Goal: Task Accomplishment & Management: Use online tool/utility

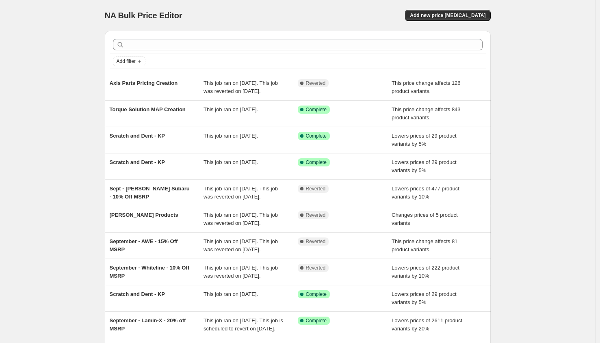
click at [465, 7] on div "NA Bulk Price Editor. This page is ready NA Bulk Price Editor Add new price [ME…" at bounding box center [298, 15] width 386 height 31
click at [456, 12] on button "Add new price [MEDICAL_DATA]" at bounding box center [447, 15] width 85 height 11
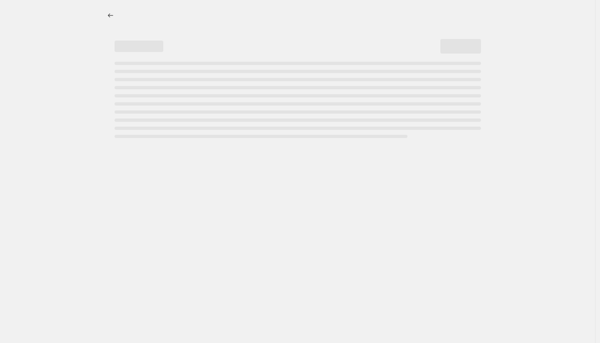
select select "percentage"
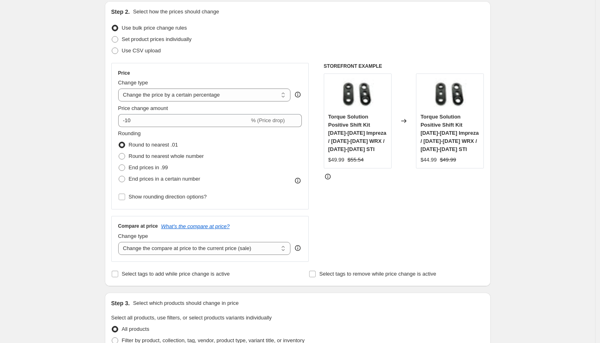
scroll to position [261, 0]
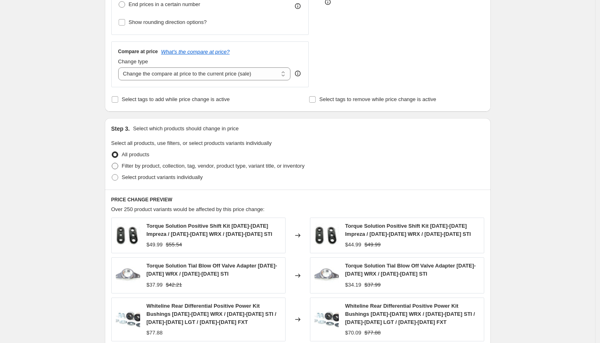
click at [143, 166] on span "Filter by product, collection, tag, vendor, product type, variant title, or inv…" at bounding box center [213, 166] width 183 height 6
click at [112, 163] on input "Filter by product, collection, tag, vendor, product type, variant title, or inv…" at bounding box center [112, 163] width 0 height 0
radio input "true"
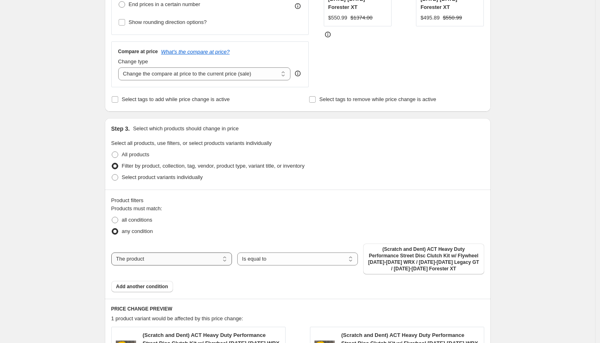
click at [165, 257] on select "The product The product's collection The product's tag The product's vendor The…" at bounding box center [171, 259] width 121 height 13
select select "vendor"
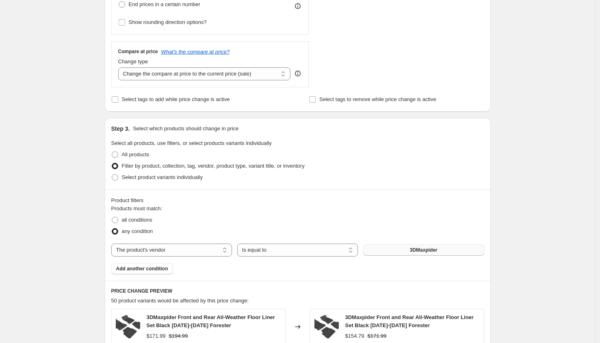
click at [410, 252] on button "3DMaxpider" at bounding box center [423, 250] width 121 height 11
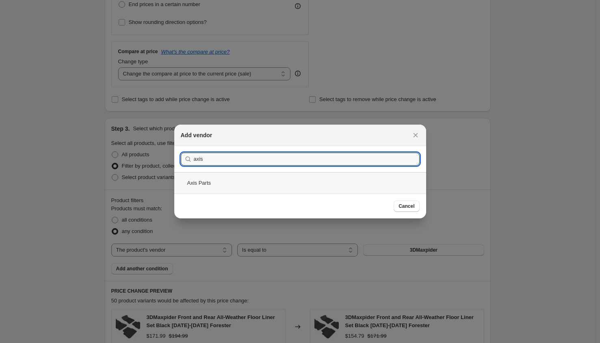
type input "axis"
click at [205, 179] on div "Axis Parts" at bounding box center [300, 183] width 252 height 22
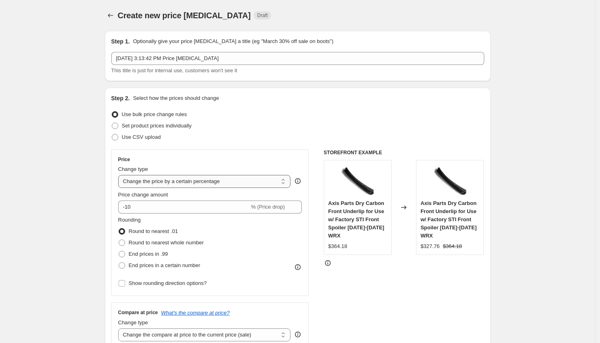
click at [178, 184] on select "Change the price to a certain amount Change the price by a certain amount Chang…" at bounding box center [204, 181] width 173 height 13
select select "margin"
type input "50"
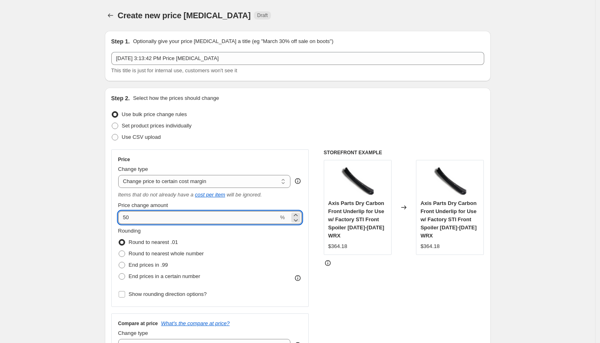
click at [183, 212] on input "50" at bounding box center [198, 217] width 161 height 13
click at [358, 212] on span "Axis Parts Dry Carbon Front Underlip for Use w/ Factory STI Front Spoiler [DATE…" at bounding box center [356, 219] width 56 height 39
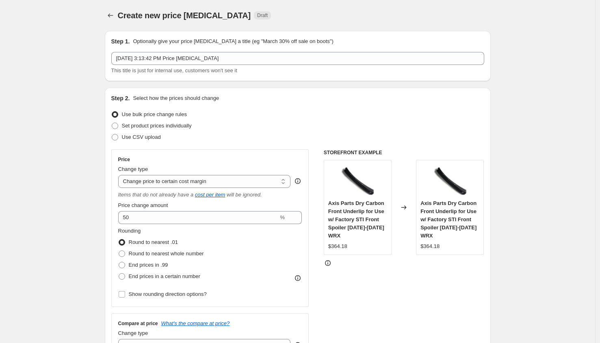
click at [358, 212] on span "Axis Parts Dry Carbon Front Underlip for Use w/ Factory STI Front Spoiler [DATE…" at bounding box center [356, 219] width 56 height 39
copy span "Axis Parts Dry Carbon Front Underlip for Use w/ Factory STI Front Spoiler [DATE…"
click at [431, 245] on div "$364.18" at bounding box center [430, 247] width 19 height 8
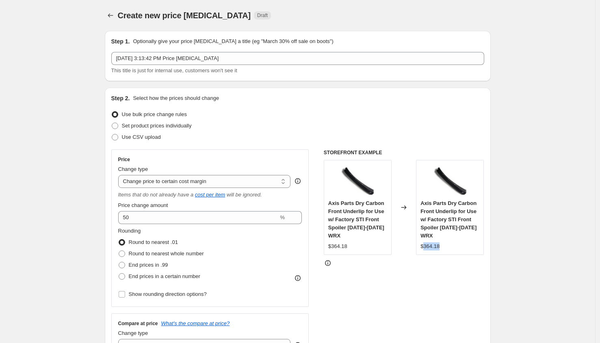
copy div "364.18"
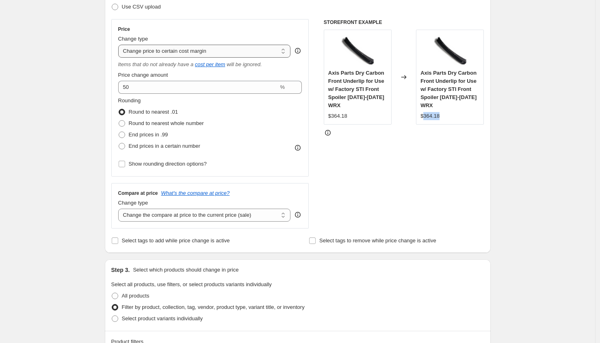
click at [183, 52] on select "Change the price to a certain amount Change the price by a certain amount Chang…" at bounding box center [204, 51] width 173 height 13
click at [163, 54] on select "Change the price to a certain amount Change the price by a certain amount Chang…" at bounding box center [204, 51] width 173 height 13
select select "pcap"
click at [120, 45] on select "Change the price to a certain amount Change the price by a certain amount Chang…" at bounding box center [204, 51] width 173 height 13
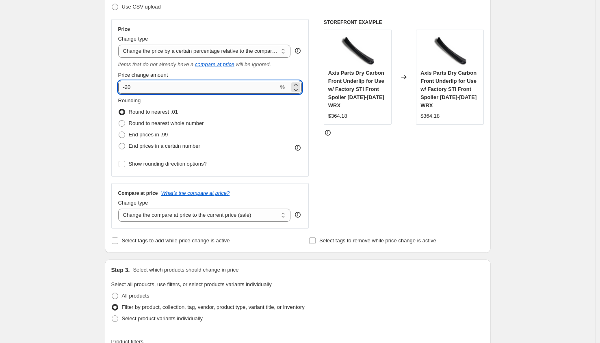
click at [144, 88] on input "-20" at bounding box center [198, 87] width 161 height 13
type input "-2"
type input "-10"
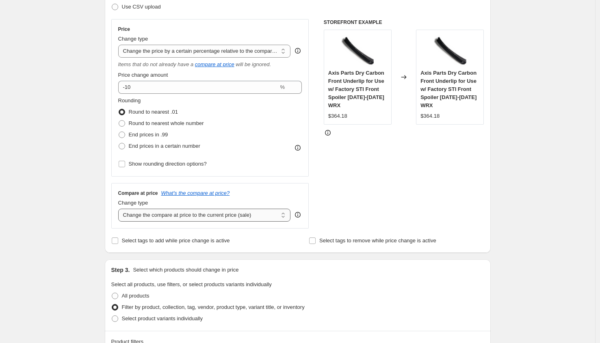
click at [205, 220] on select "Change the compare at price to the current price (sale) Change the compare at p…" at bounding box center [204, 215] width 173 height 13
select select "no_change"
click at [120, 209] on select "Change the compare at price to the current price (sale) Change the compare at p…" at bounding box center [204, 215] width 173 height 13
click at [169, 52] on select "Change the price to a certain amount Change the price by a certain amount Chang…" at bounding box center [204, 51] width 173 height 13
select select "percentage"
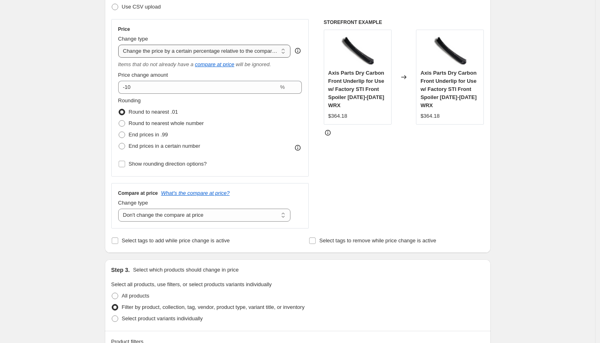
click at [120, 45] on select "Change the price to a certain amount Change the price by a certain amount Chang…" at bounding box center [204, 51] width 173 height 13
type input "-15"
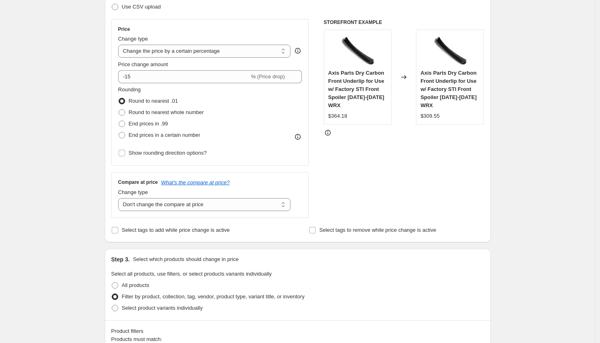
click at [162, 194] on div "Change type" at bounding box center [204, 193] width 173 height 8
click at [160, 202] on select "Change the compare at price to the current price (sale) Change the compare at p…" at bounding box center [204, 204] width 173 height 13
click at [171, 50] on select "Change the price to a certain amount Change the price by a certain amount Chang…" at bounding box center [204, 51] width 173 height 13
click at [190, 205] on select "Change the compare at price to the current price (sale) Change the compare at p…" at bounding box center [204, 204] width 173 height 13
select select "ep"
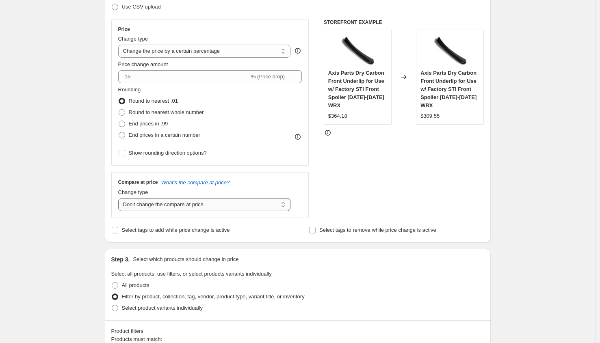
click at [120, 198] on select "Change the compare at price to the current price (sale) Change the compare at p…" at bounding box center [204, 204] width 173 height 13
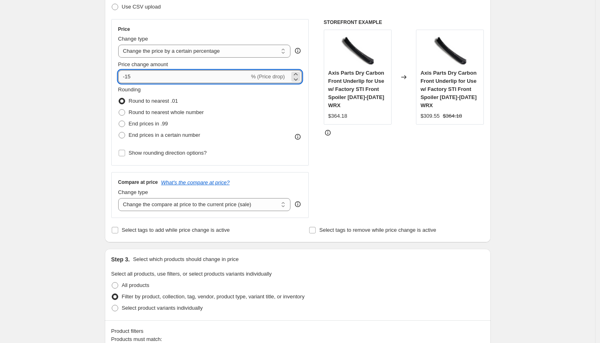
click at [146, 73] on input "-15" at bounding box center [183, 76] width 131 height 13
type input "-10"
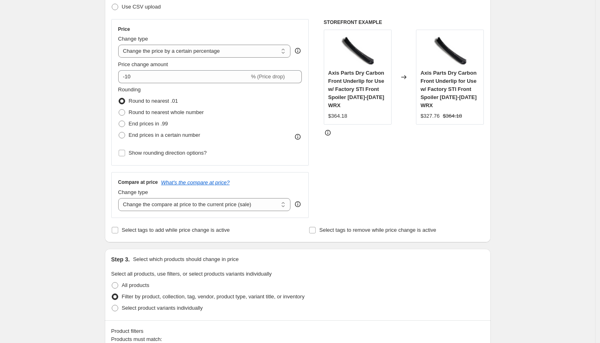
click at [352, 153] on div "STOREFRONT EXAMPLE Axis Parts Dry Carbon Front Underlip for Use w/ Factory STI …" at bounding box center [404, 118] width 161 height 199
click at [211, 51] on select "Change the price to a certain amount Change the price by a certain amount Chang…" at bounding box center [204, 51] width 173 height 13
click at [120, 45] on select "Change the price to a certain amount Change the price by a certain amount Chang…" at bounding box center [204, 51] width 173 height 13
click at [454, 117] on strike "$364.18" at bounding box center [452, 116] width 19 height 8
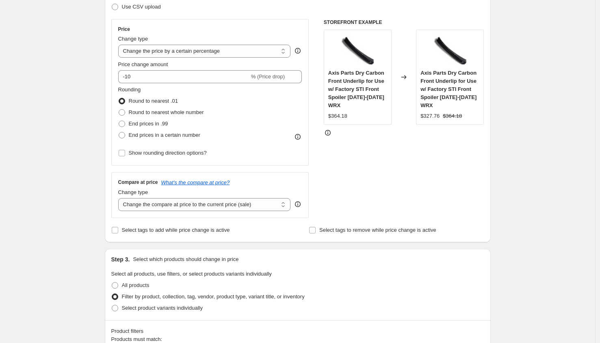
click at [455, 200] on div "STOREFRONT EXAMPLE Axis Parts Dry Carbon Front Underlip for Use w/ Factory STI …" at bounding box center [404, 118] width 161 height 199
click at [169, 52] on select "Change the price to a certain amount Change the price by a certain amount Chang…" at bounding box center [204, 51] width 173 height 13
select select "margin"
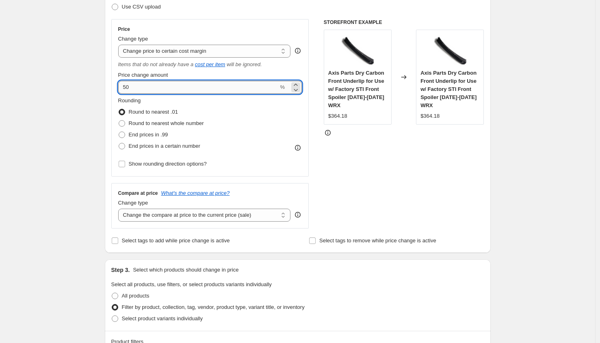
click at [157, 91] on input "50" at bounding box center [198, 87] width 161 height 13
type input "5"
type input "60"
click at [65, 158] on div "Create new price change job. This page is ready Create new price change job Dra…" at bounding box center [298, 342] width 596 height 944
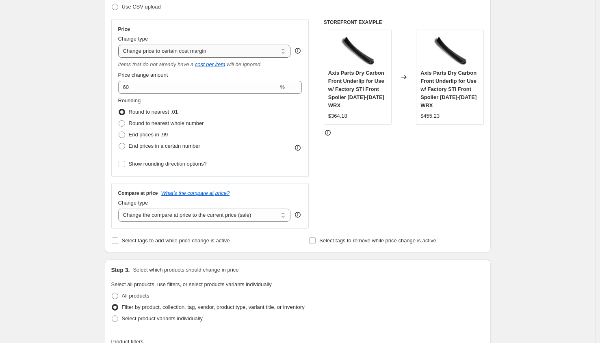
click at [150, 52] on select "Change the price to a certain amount Change the price by a certain amount Chang…" at bounding box center [204, 51] width 173 height 13
select select "percentage"
click at [120, 45] on select "Change the price to a certain amount Change the price by a certain amount Chang…" at bounding box center [204, 51] width 173 height 13
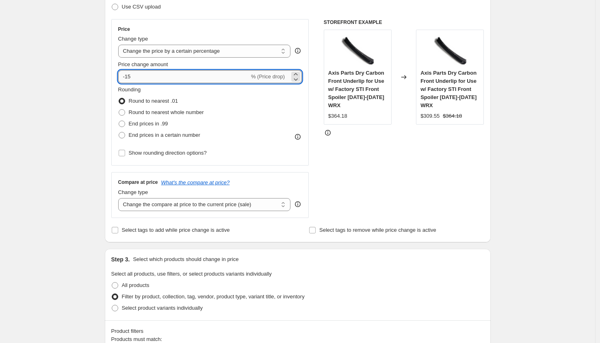
click at [160, 78] on input "-15" at bounding box center [183, 76] width 131 height 13
type input "-1"
type input "-10"
click at [387, 187] on div "STOREFRONT EXAMPLE Axis Parts Dry Carbon Front Underlip for Use w/ Factory STI …" at bounding box center [404, 118] width 161 height 199
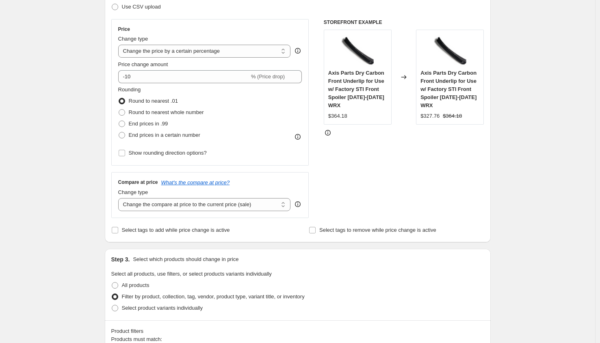
click at [456, 112] on strike "$364.18" at bounding box center [452, 116] width 19 height 8
click at [458, 117] on strike "$364.18" at bounding box center [452, 116] width 19 height 8
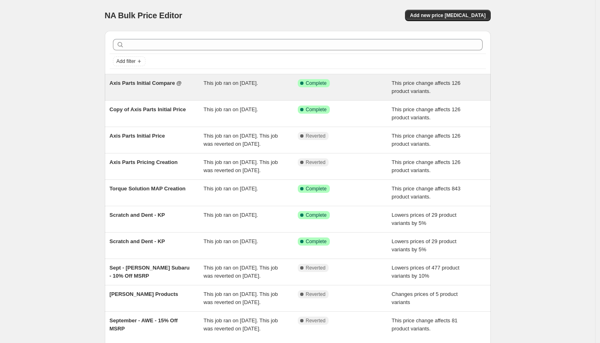
click at [176, 89] on div "Axis Parts Initial Compare @" at bounding box center [157, 87] width 94 height 16
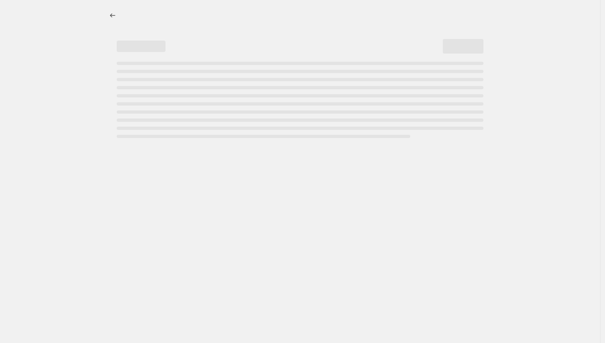
select select "no_change"
select select "pp"
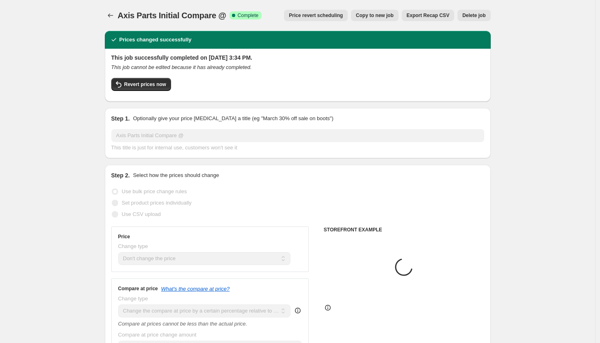
select select "vendor"
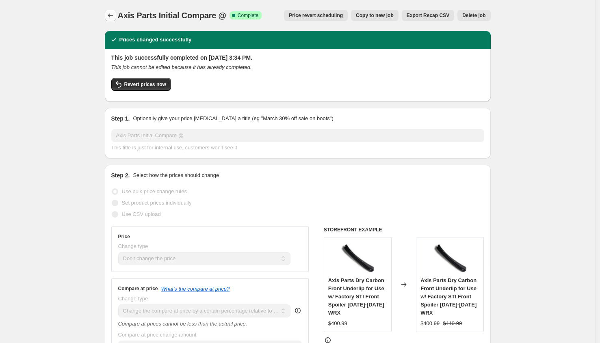
click at [112, 15] on icon "Price change jobs" at bounding box center [111, 15] width 8 height 8
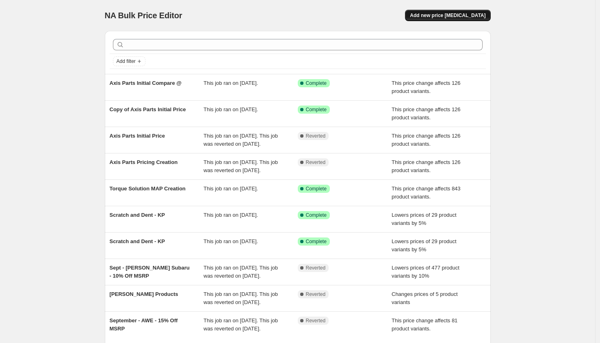
click at [454, 10] on button "Add new price [MEDICAL_DATA]" at bounding box center [447, 15] width 85 height 11
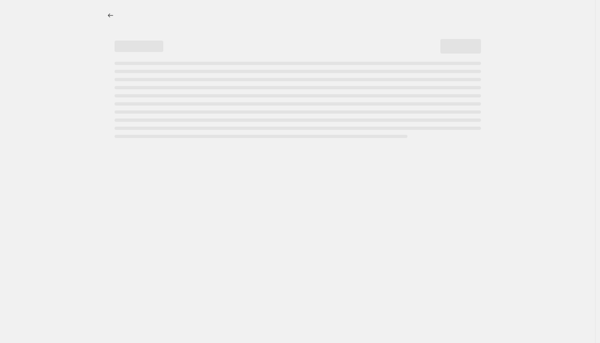
select select "percentage"
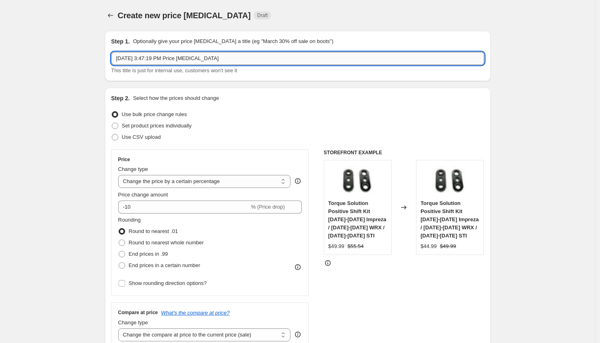
click at [165, 62] on input "[DATE] 3:47:19 PM Price [MEDICAL_DATA]" at bounding box center [297, 58] width 373 height 13
click at [164, 62] on input "[DATE] 3:47:19 PM Price [MEDICAL_DATA]" at bounding box center [297, 58] width 373 height 13
type input "Axis"
click at [175, 178] on select "Change the price to a certain amount Change the price by a certain amount Chang…" at bounding box center [204, 181] width 173 height 13
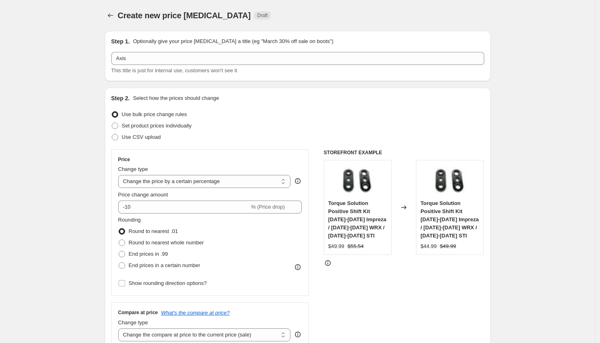
scroll to position [201, 0]
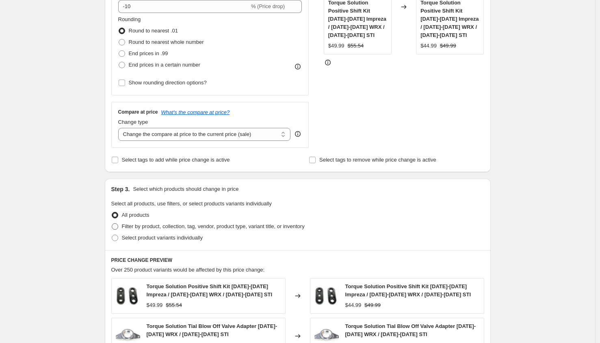
click at [133, 226] on span "Filter by product, collection, tag, vendor, product type, variant title, or inv…" at bounding box center [213, 227] width 183 height 6
click at [112, 224] on input "Filter by product, collection, tag, vendor, product type, variant title, or inv…" at bounding box center [112, 224] width 0 height 0
radio input "true"
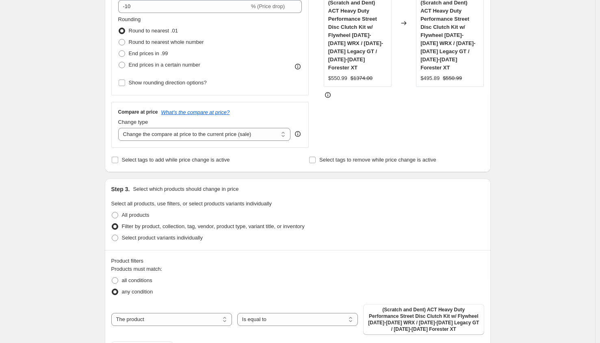
scroll to position [211, 0]
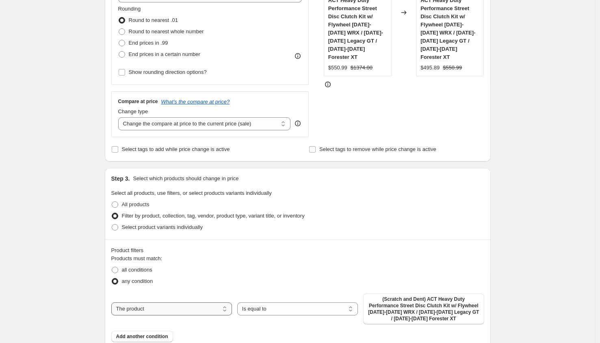
click at [198, 308] on select "The product The product's collection The product's tag The product's vendor The…" at bounding box center [171, 309] width 121 height 13
select select "vendor"
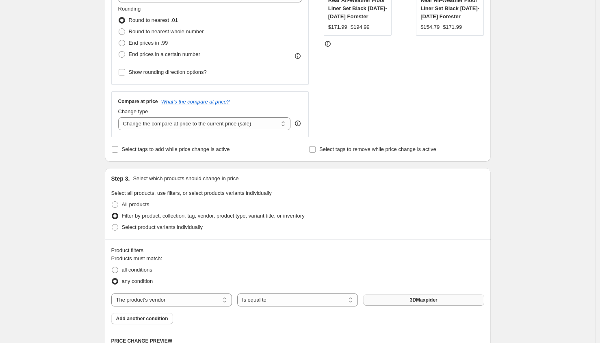
click at [438, 299] on span "3DMaxpider" at bounding box center [424, 300] width 28 height 7
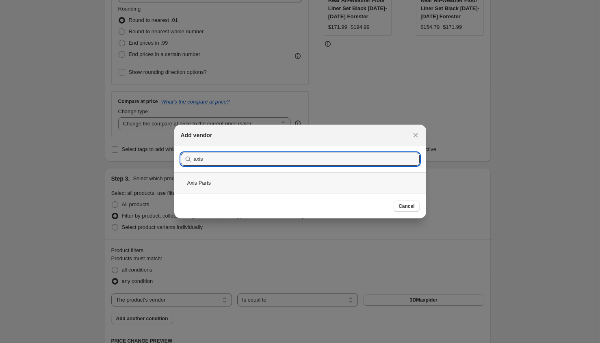
type input "axis"
click at [204, 178] on div "Axis Parts" at bounding box center [300, 183] width 252 height 22
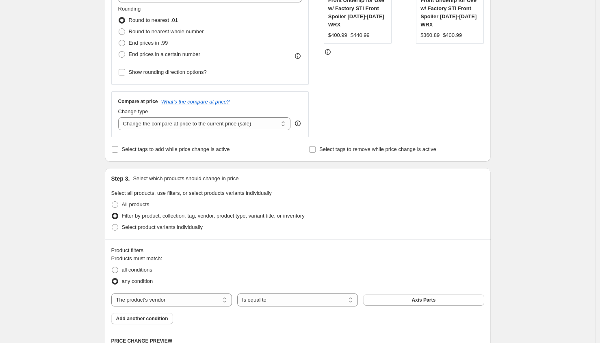
scroll to position [39, 0]
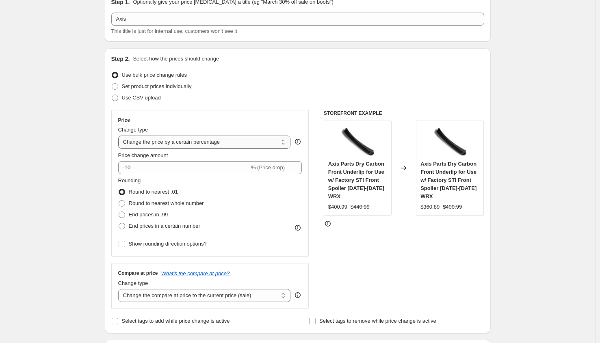
click at [162, 140] on select "Change the price to a certain amount Change the price by a certain amount Chang…" at bounding box center [204, 142] width 173 height 13
click at [120, 136] on select "Change the price to a certain amount Change the price by a certain amount Chang…" at bounding box center [204, 142] width 173 height 13
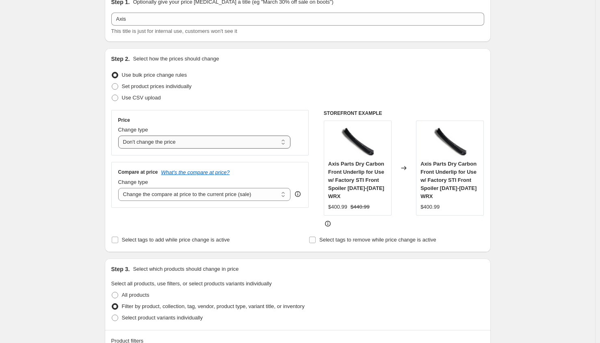
click at [155, 143] on select "Change the price to a certain amount Change the price by a certain amount Chang…" at bounding box center [204, 142] width 173 height 13
select select "pcap"
click at [120, 136] on select "Change the price to a certain amount Change the price by a certain amount Chang…" at bounding box center [204, 142] width 173 height 13
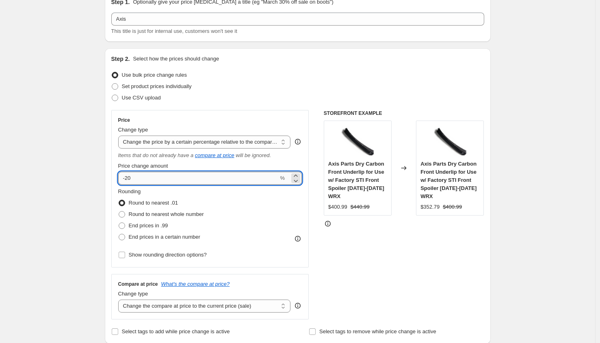
click at [163, 180] on input "-20" at bounding box center [198, 178] width 161 height 13
type input "-2"
type input "-10"
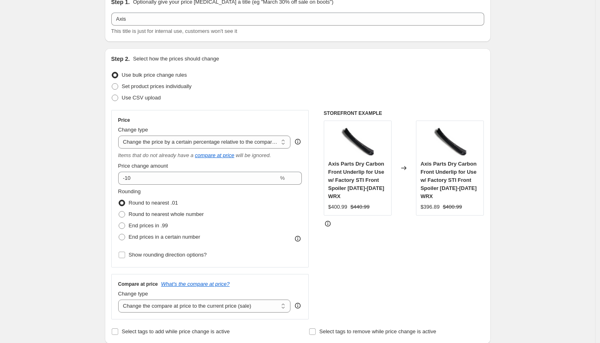
scroll to position [64, 0]
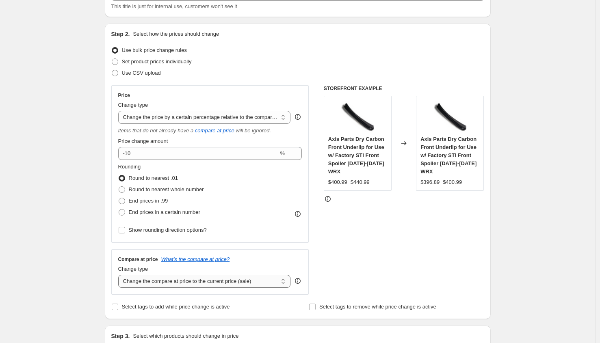
click at [164, 279] on select "Change the compare at price to the current price (sale) Change the compare at p…" at bounding box center [204, 281] width 173 height 13
select select "no_change"
click at [120, 275] on select "Change the compare at price to the current price (sale) Change the compare at p…" at bounding box center [204, 281] width 173 height 13
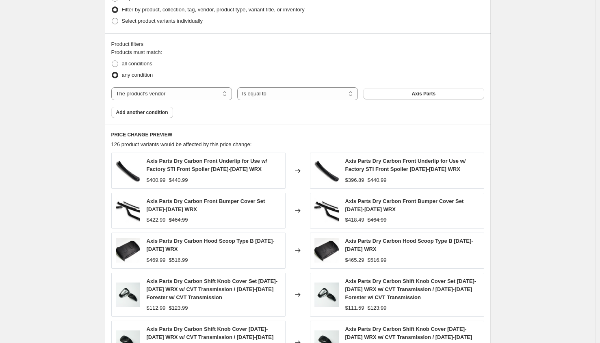
scroll to position [600, 0]
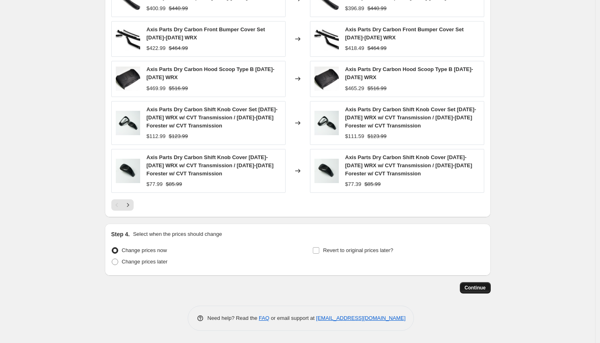
click at [476, 285] on span "Continue" at bounding box center [475, 288] width 21 height 7
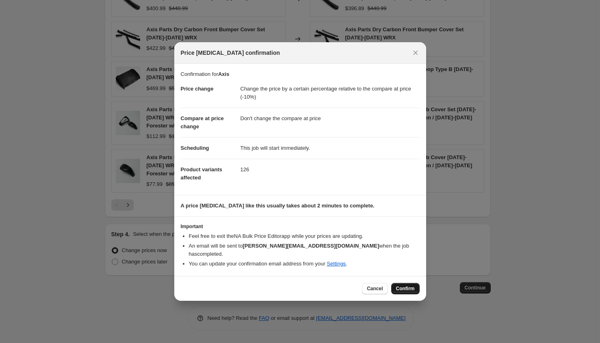
click at [414, 286] on span "Confirm" at bounding box center [405, 289] width 19 height 7
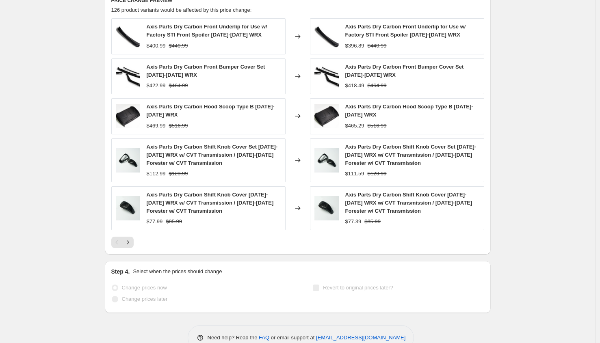
scroll to position [622, 0]
select select "pcap"
select select "no_change"
select select "vendor"
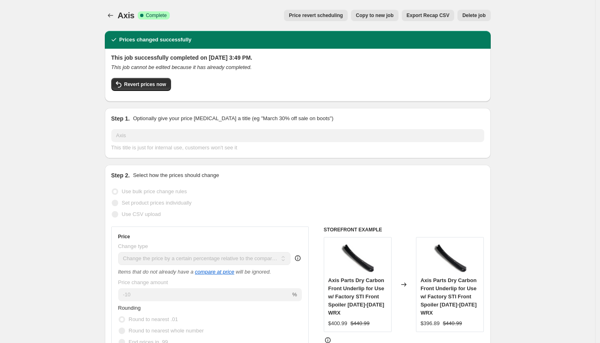
scroll to position [203, 0]
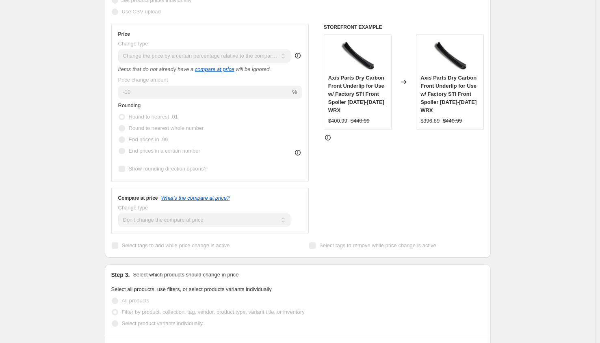
click at [358, 82] on div "Axis Parts Dry Carbon Front Underlip for Use w/ Factory STI Front Spoiler [DATE…" at bounding box center [357, 94] width 59 height 41
copy span "Axis Parts Dry Carbon Front Underlip for Use w/ Factory STI Front Spoiler [DATE…"
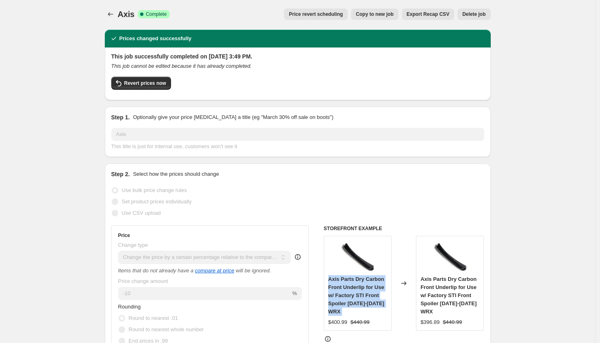
scroll to position [0, 0]
